Goal: Transaction & Acquisition: Purchase product/service

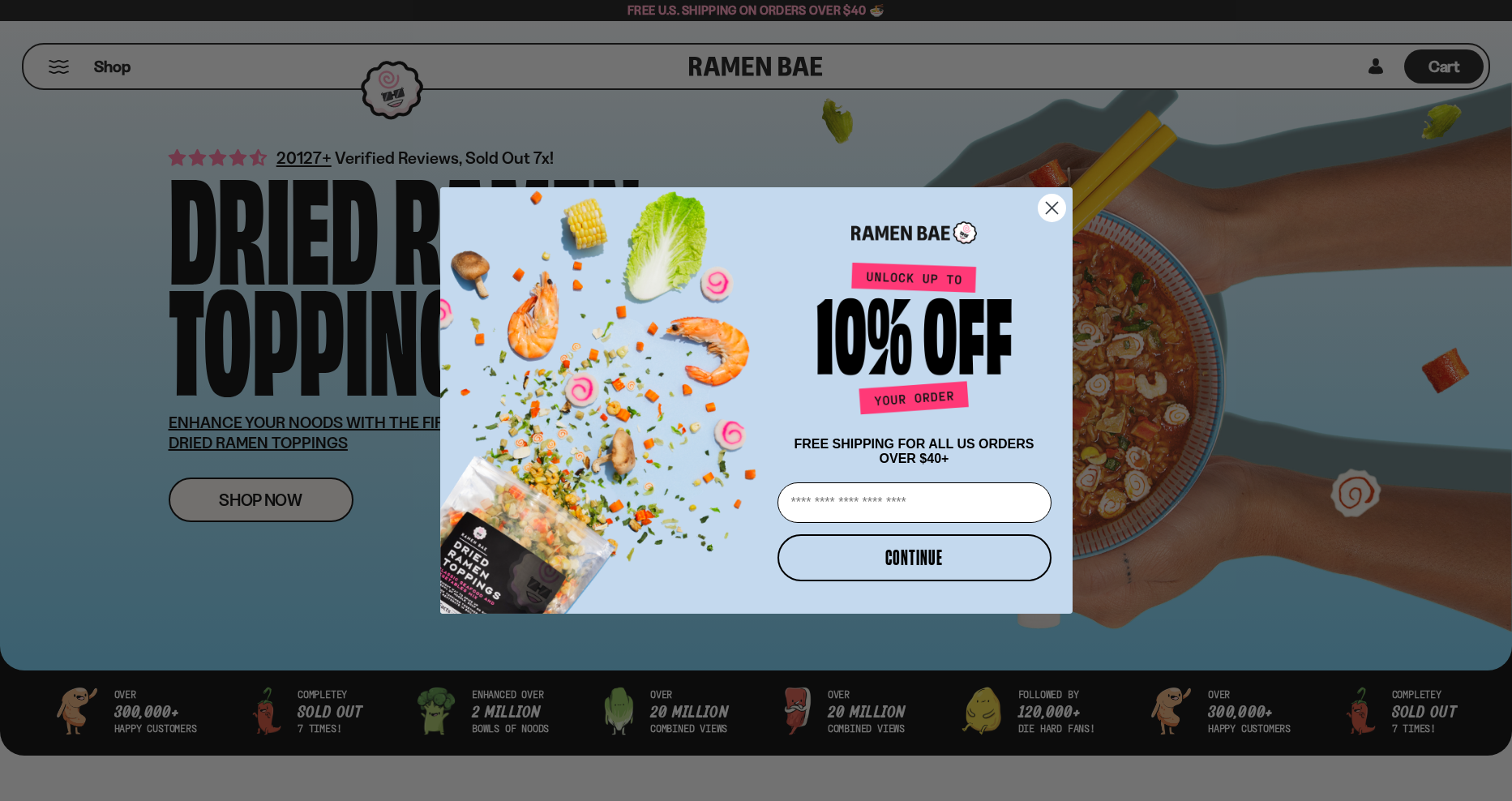
click at [1052, 210] on circle "Close dialog" at bounding box center [1051, 208] width 27 height 27
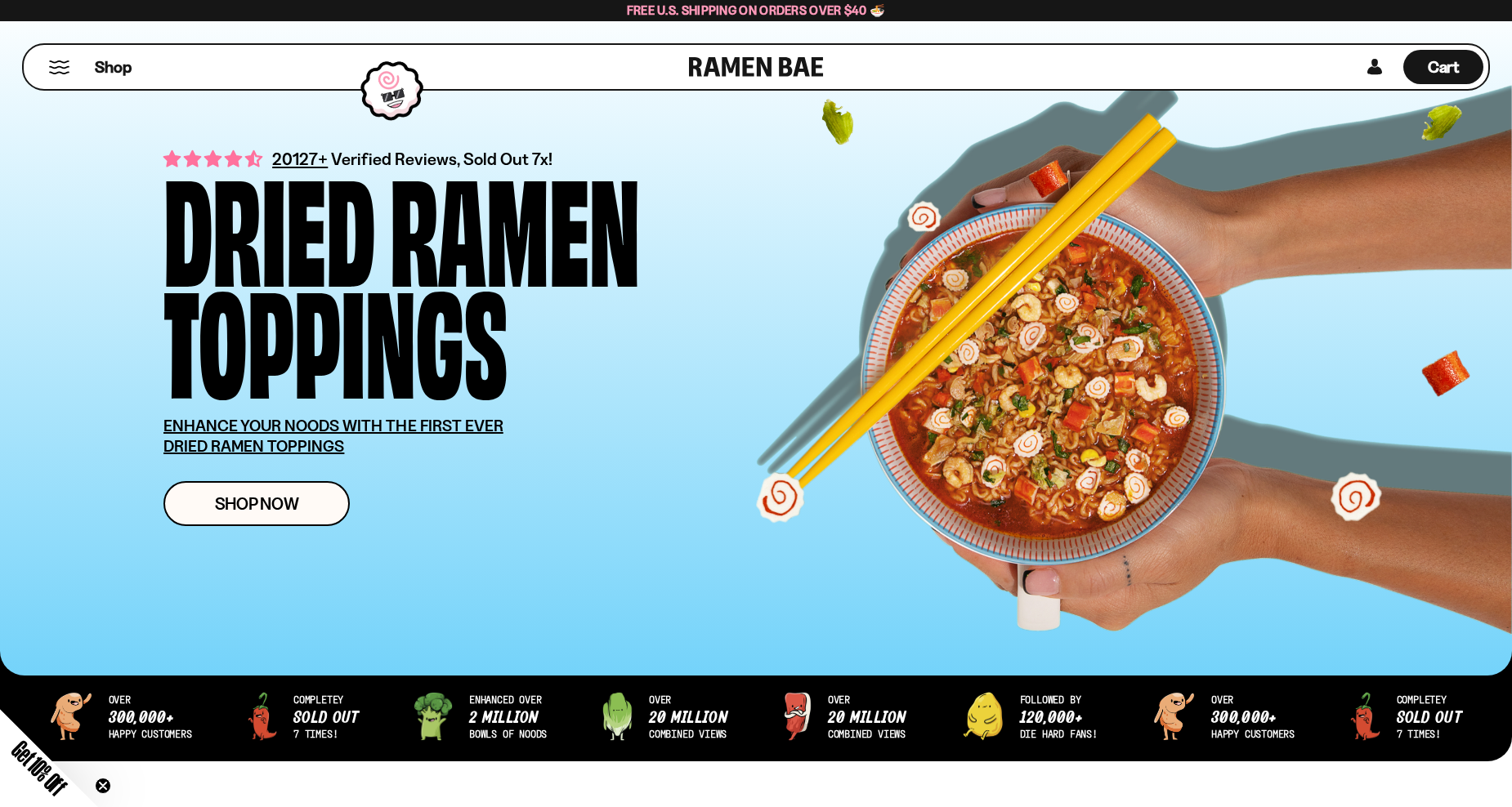
click at [59, 67] on button "Mobile Menu Trigger" at bounding box center [59, 66] width 22 height 13
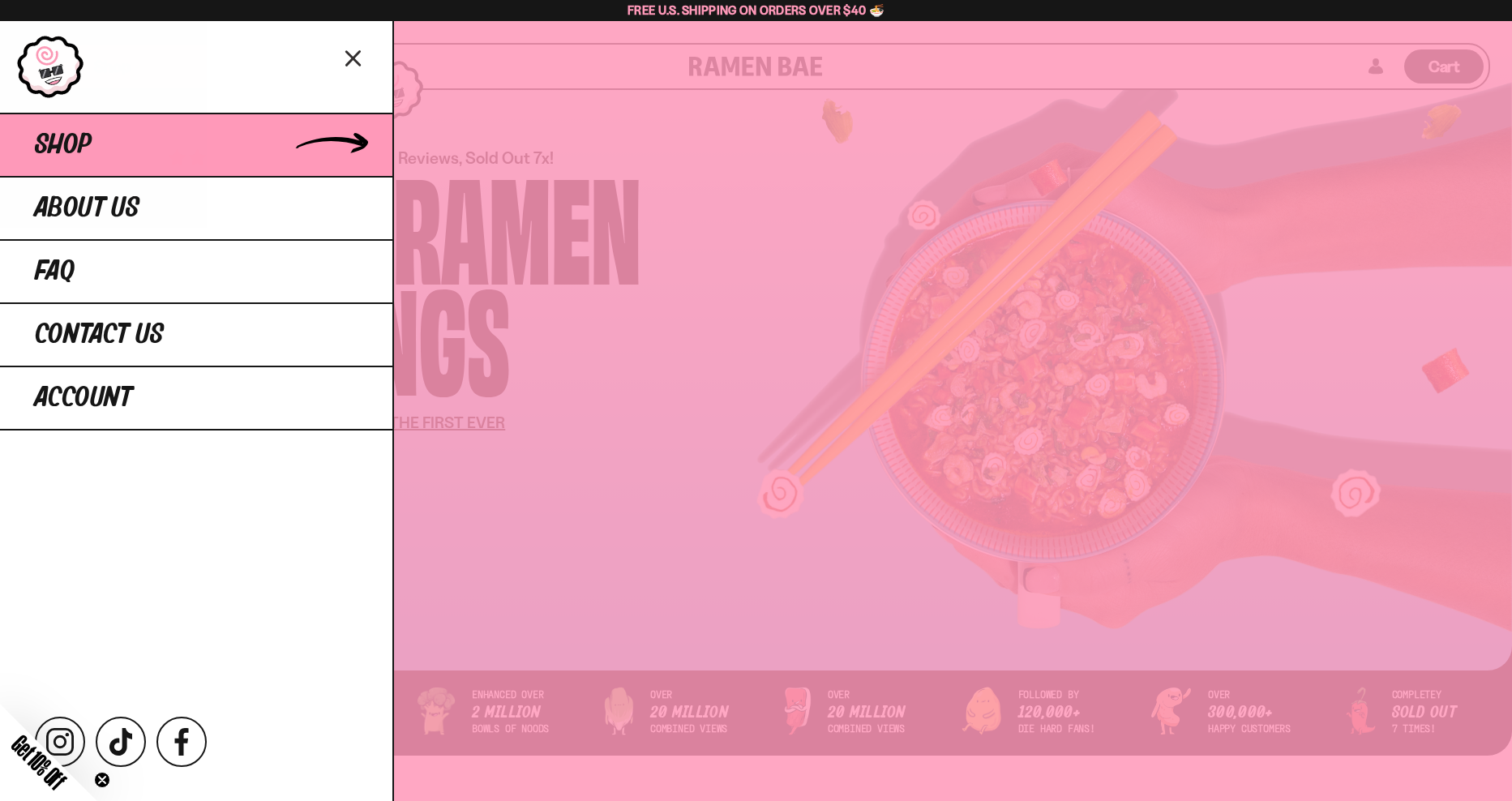
click at [86, 150] on span "Shop" at bounding box center [63, 145] width 57 height 29
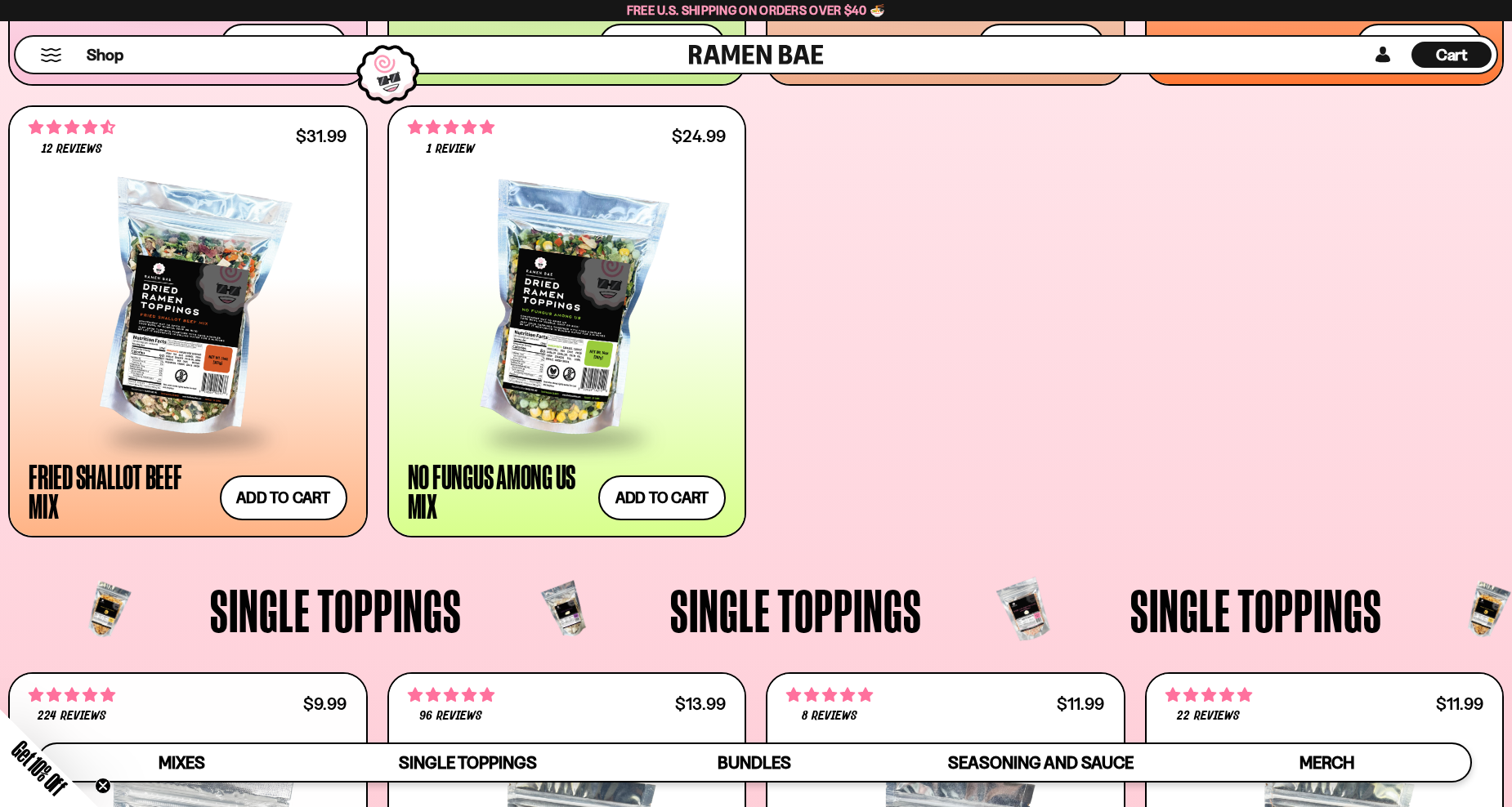
scroll to position [1062, 0]
